Goal: Task Accomplishment & Management: Manage account settings

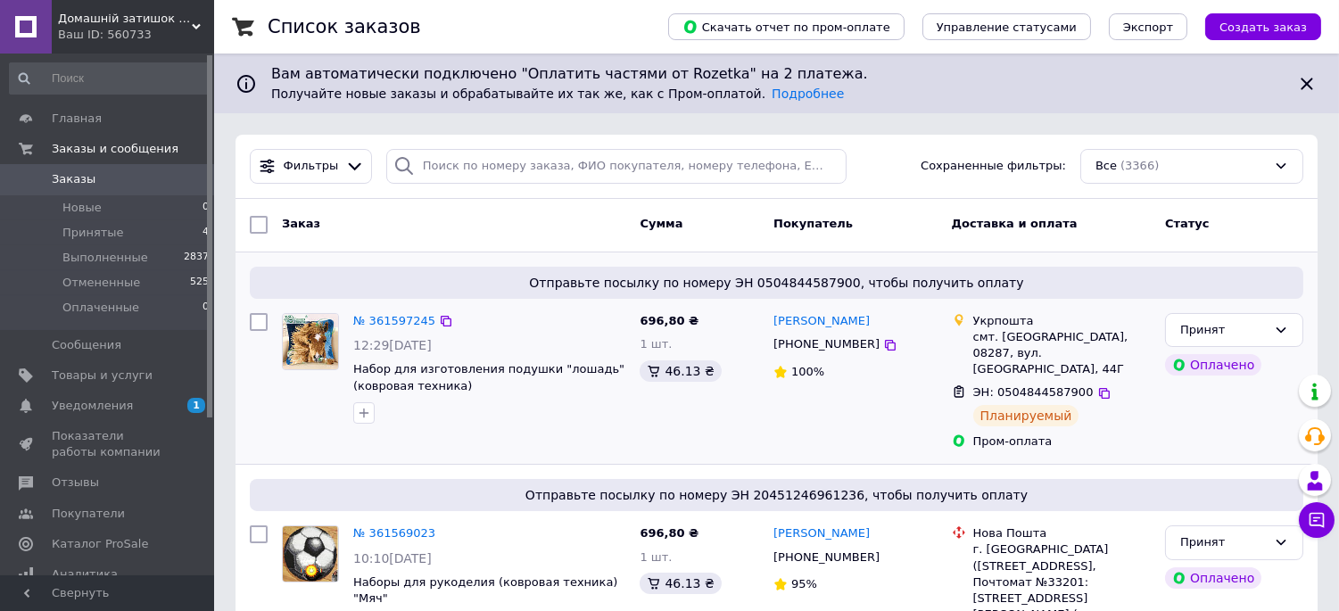
scroll to position [198, 0]
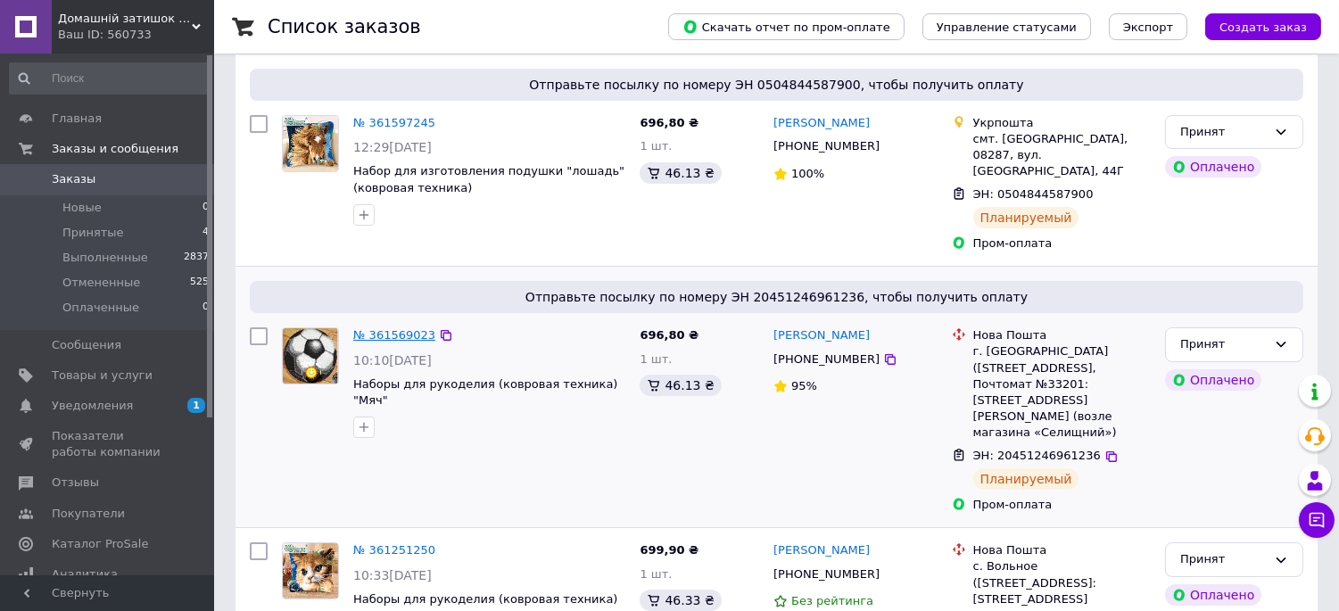
click at [380, 328] on link "№ 361569023" at bounding box center [394, 334] width 82 height 13
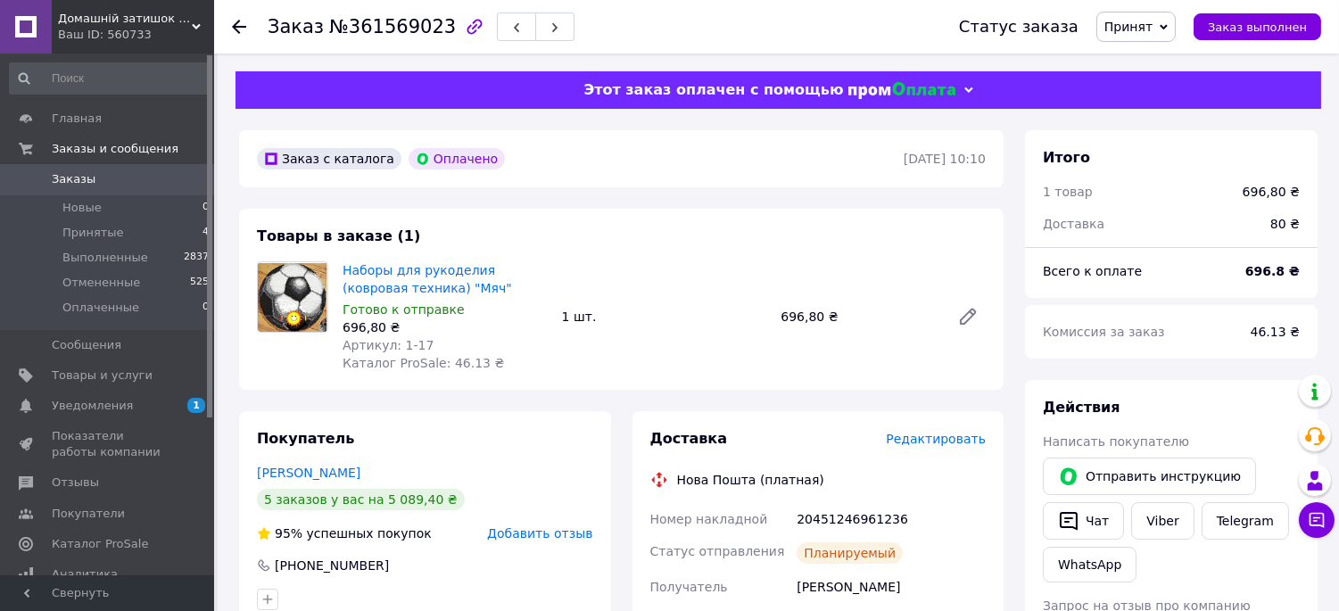
click at [237, 30] on use at bounding box center [239, 27] width 14 height 14
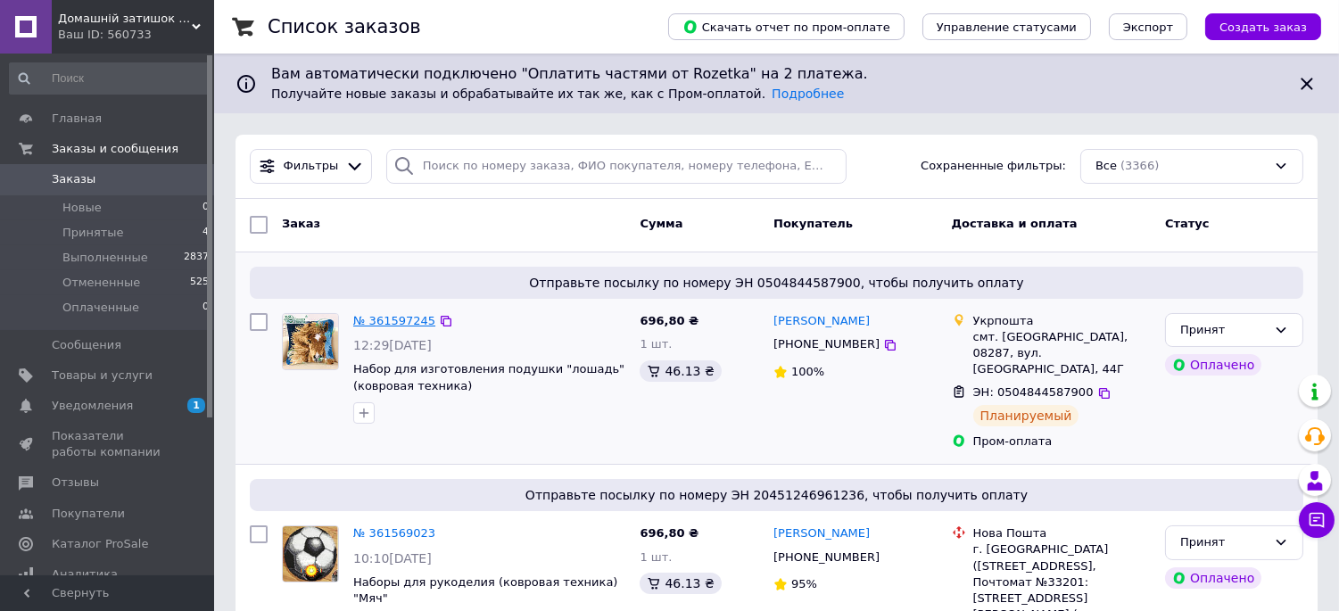
click at [404, 318] on link "№ 361597245" at bounding box center [394, 320] width 82 height 13
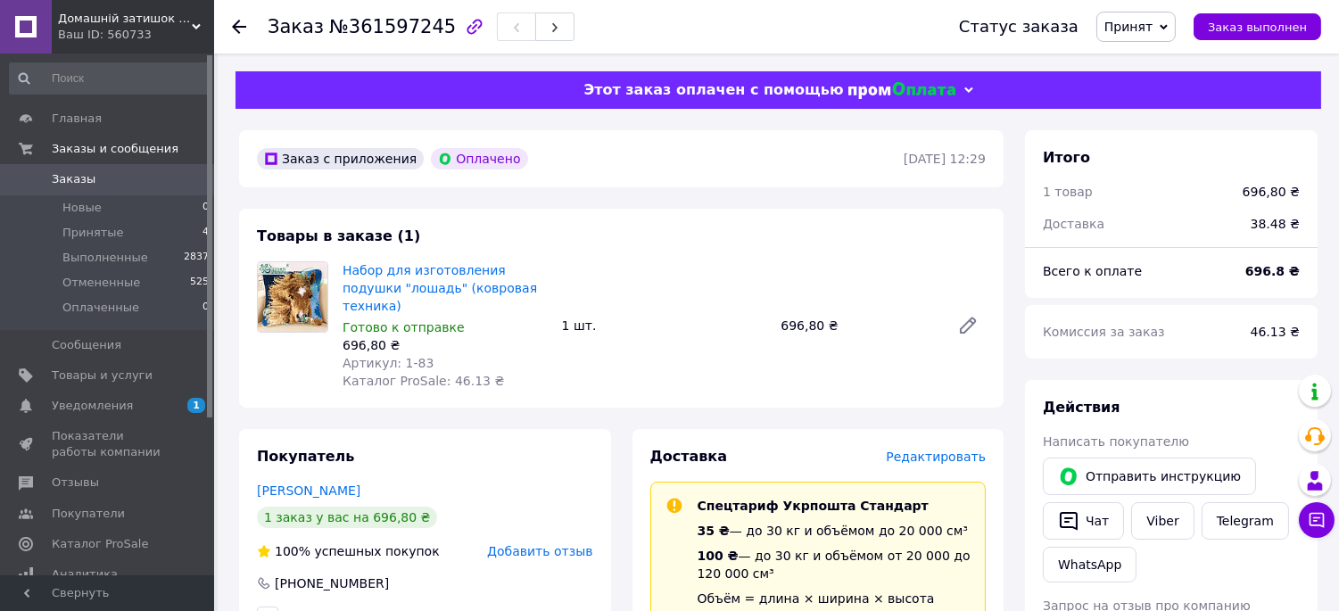
click at [238, 28] on icon at bounding box center [239, 27] width 14 height 14
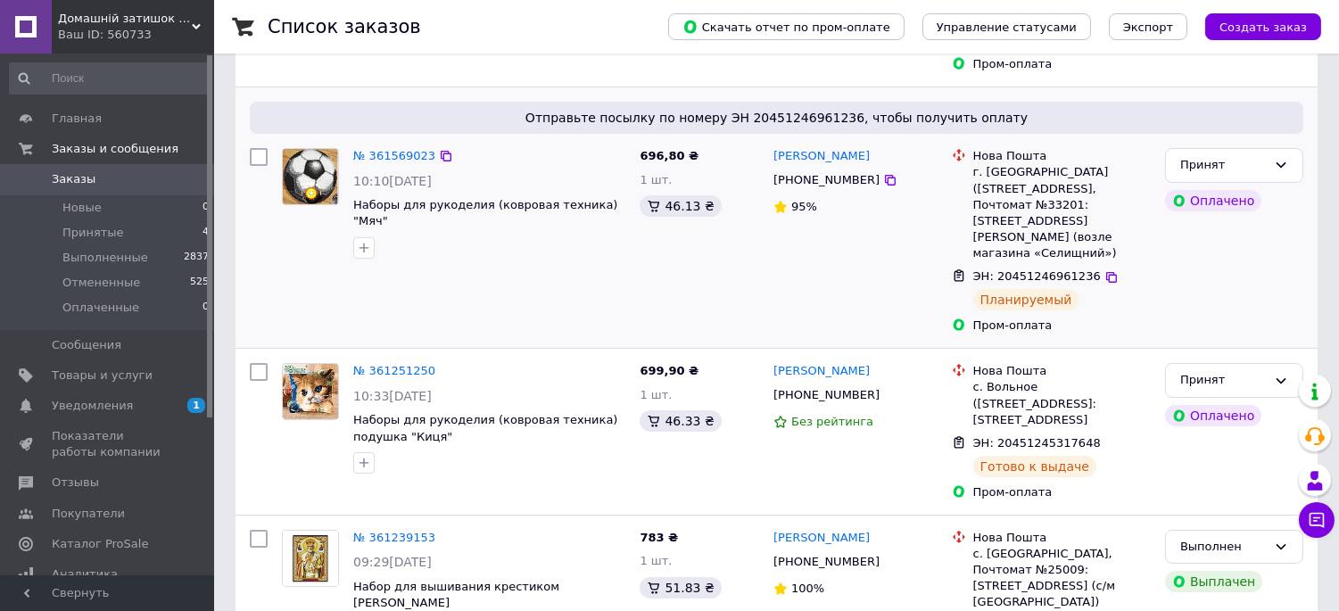
scroll to position [396, 0]
